Goal: Download file/media

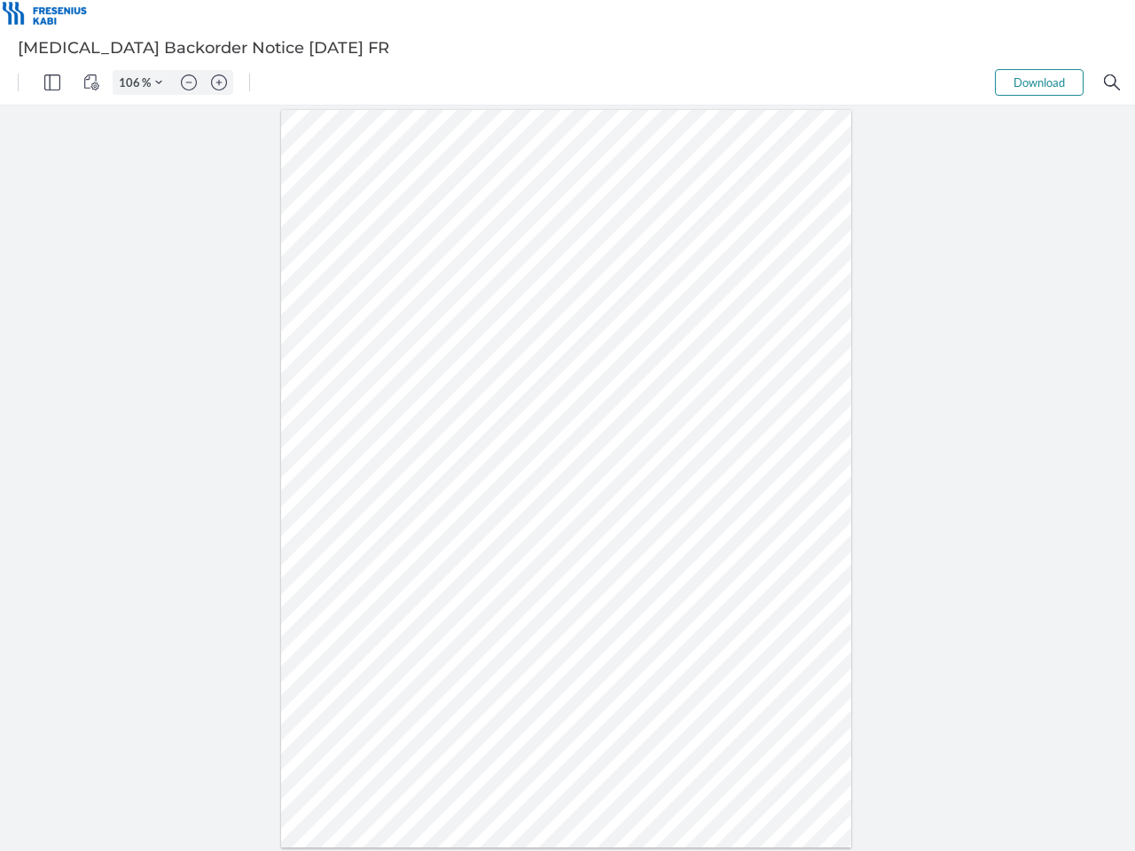
click at [52, 82] on img "Panel" at bounding box center [52, 82] width 16 height 16
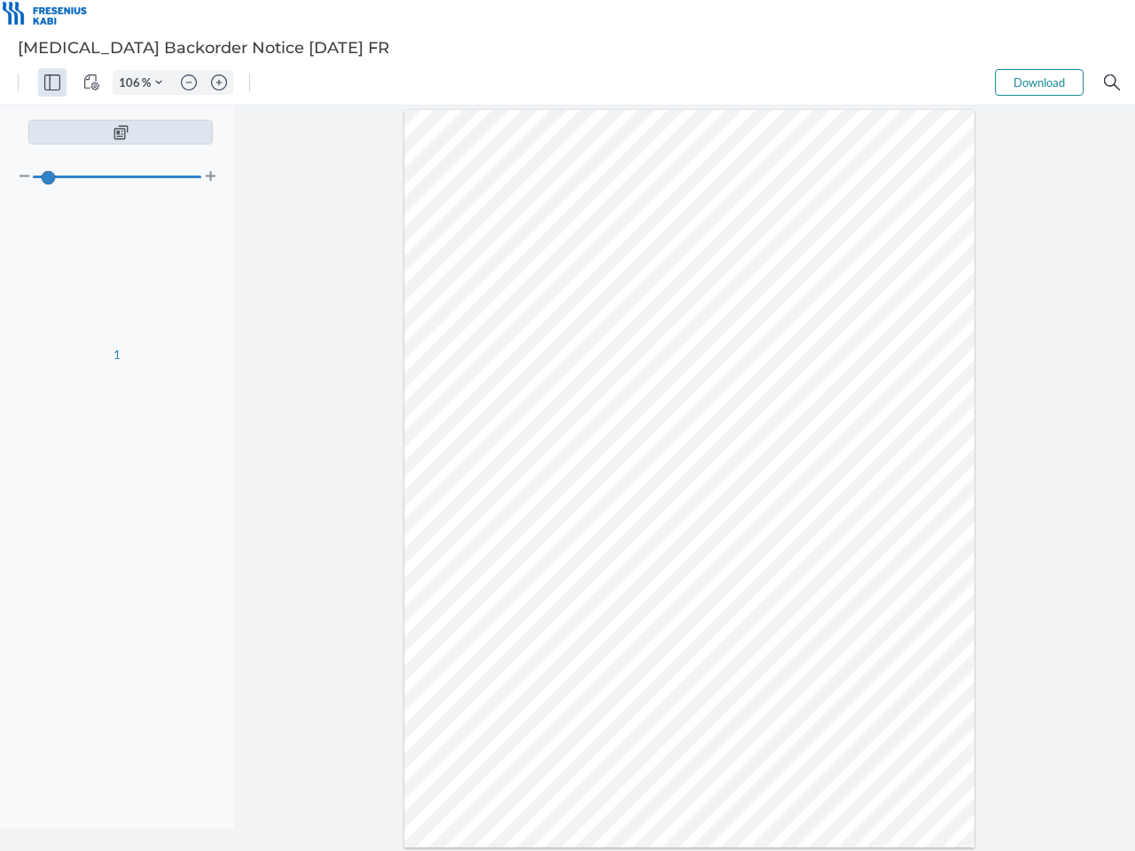
click at [91, 82] on img "View Controls" at bounding box center [91, 82] width 16 height 16
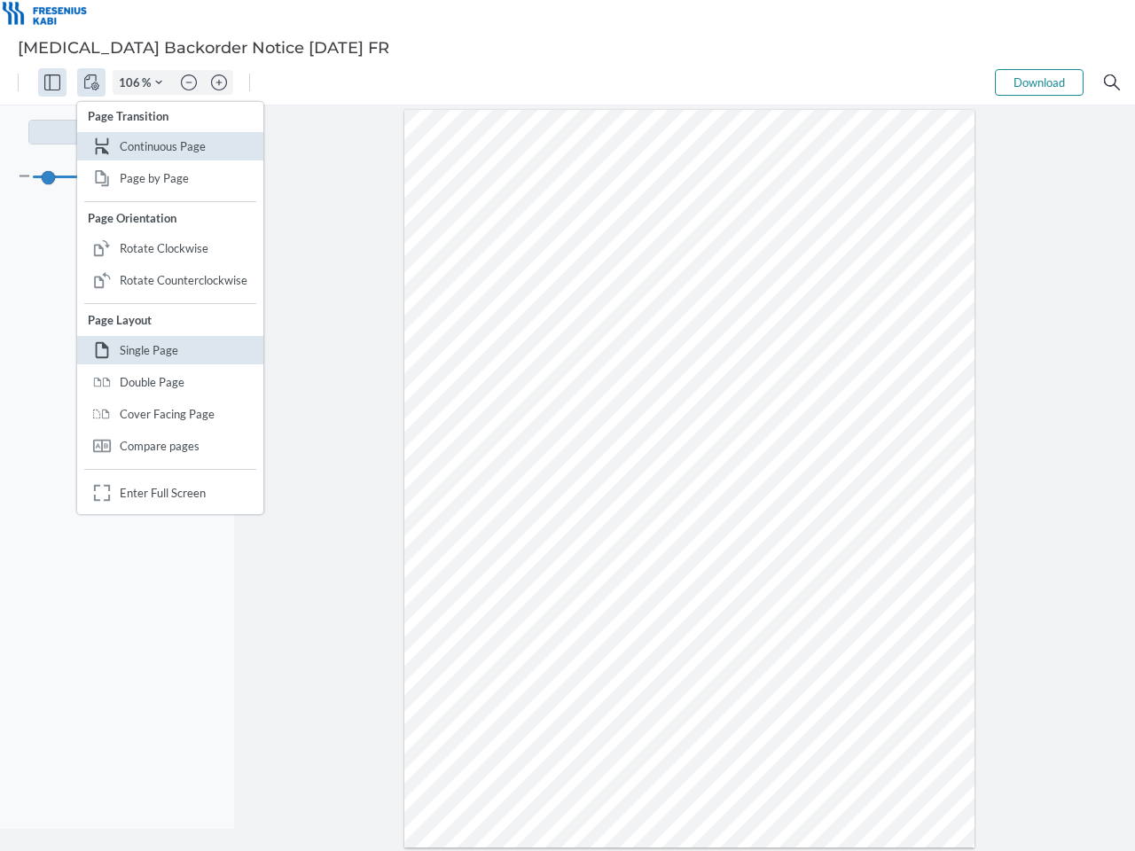
click at [132, 82] on input "106" at bounding box center [128, 82] width 28 height 16
click at [159, 82] on img "Zoom Controls" at bounding box center [158, 82] width 7 height 7
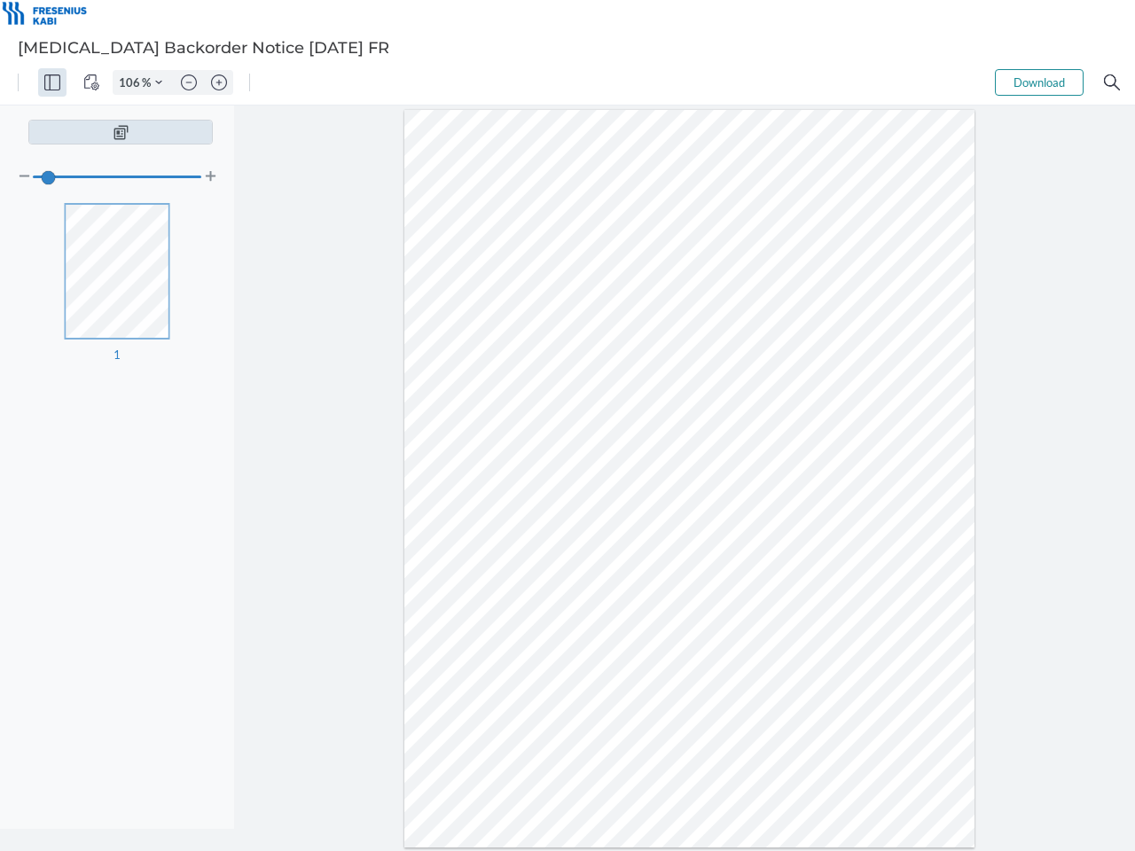
click at [189, 82] on img "Zoom out" at bounding box center [189, 82] width 16 height 16
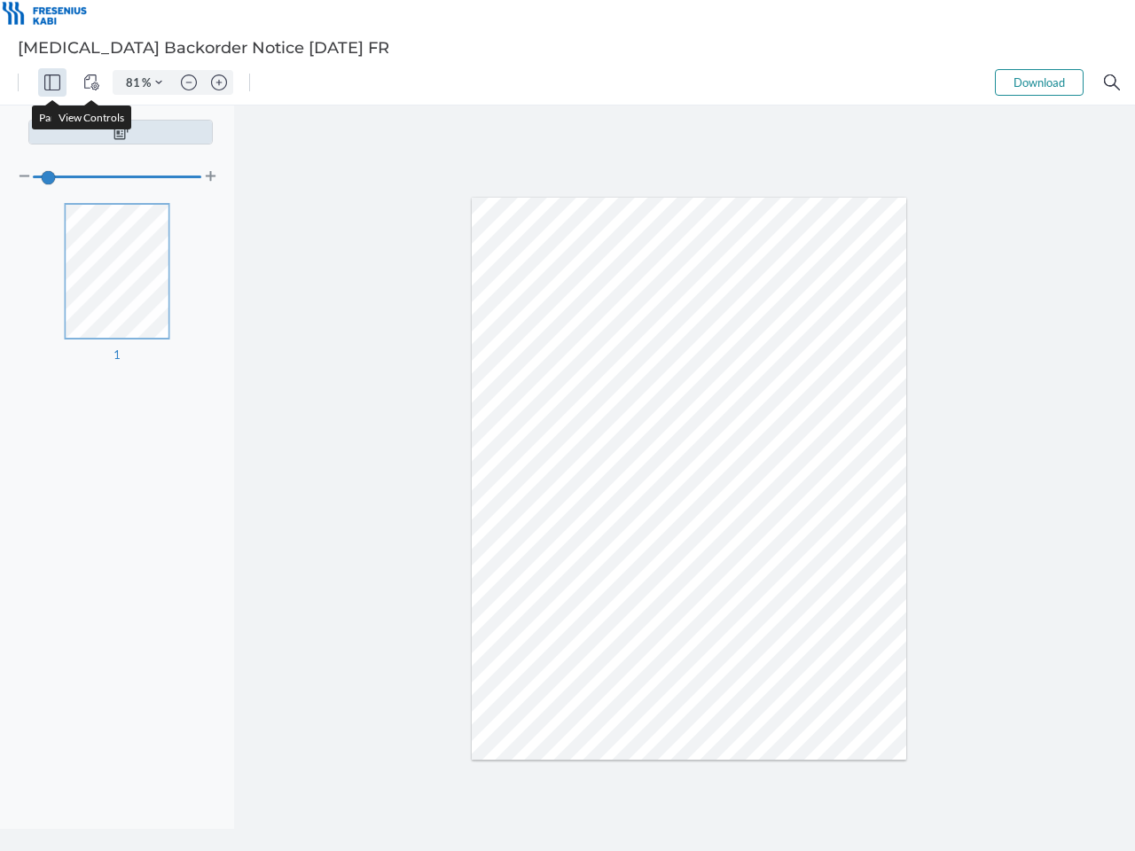
click at [219, 82] on img "Zoom in" at bounding box center [219, 82] width 16 height 16
type input "106"
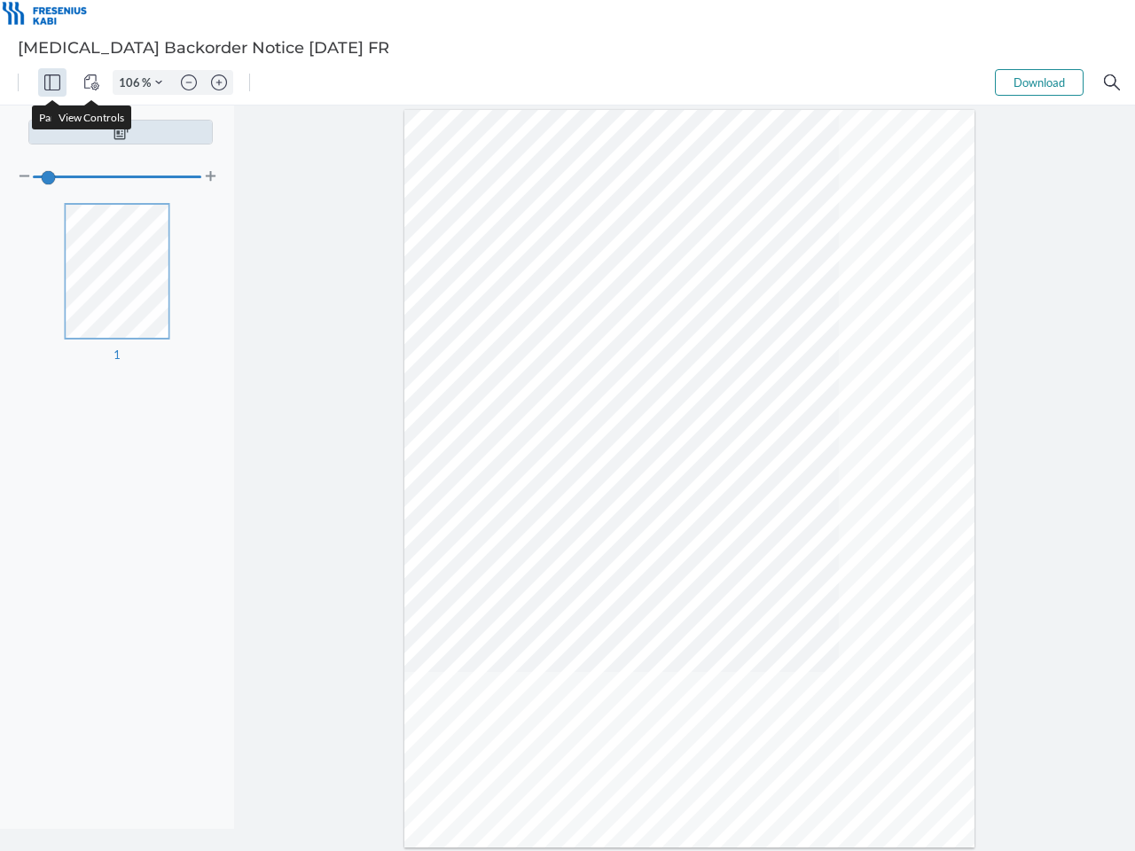
click at [1039, 82] on button "Download" at bounding box center [1039, 82] width 89 height 27
click at [1112, 82] on img "Search" at bounding box center [1112, 82] width 16 height 16
